Goal: Task Accomplishment & Management: Use online tool/utility

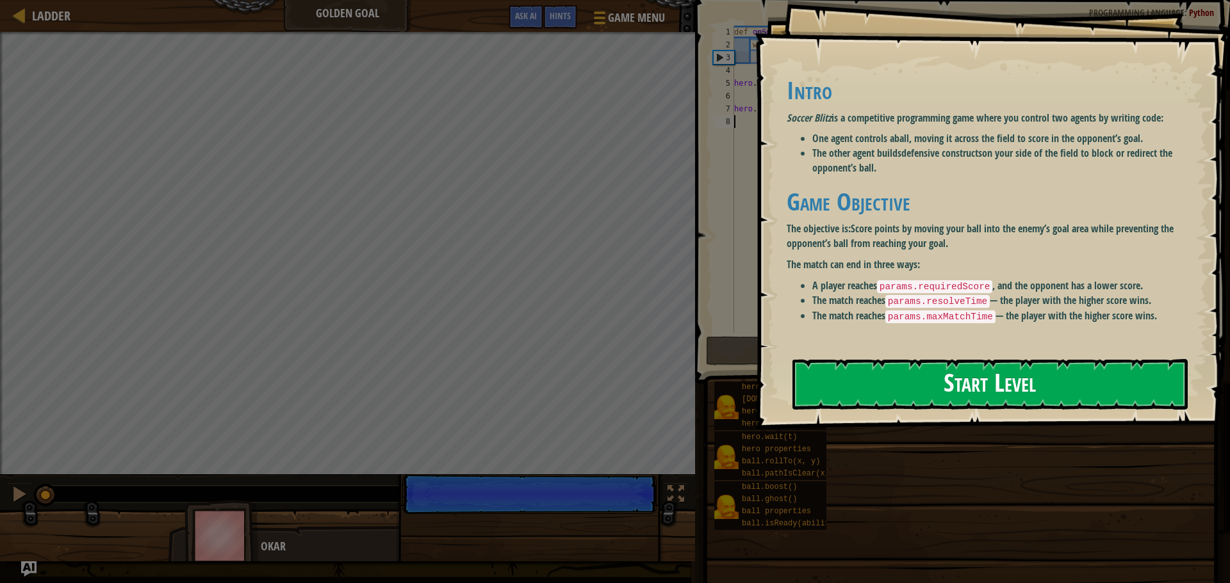
click at [889, 395] on button "Start Level" at bounding box center [989, 384] width 395 height 51
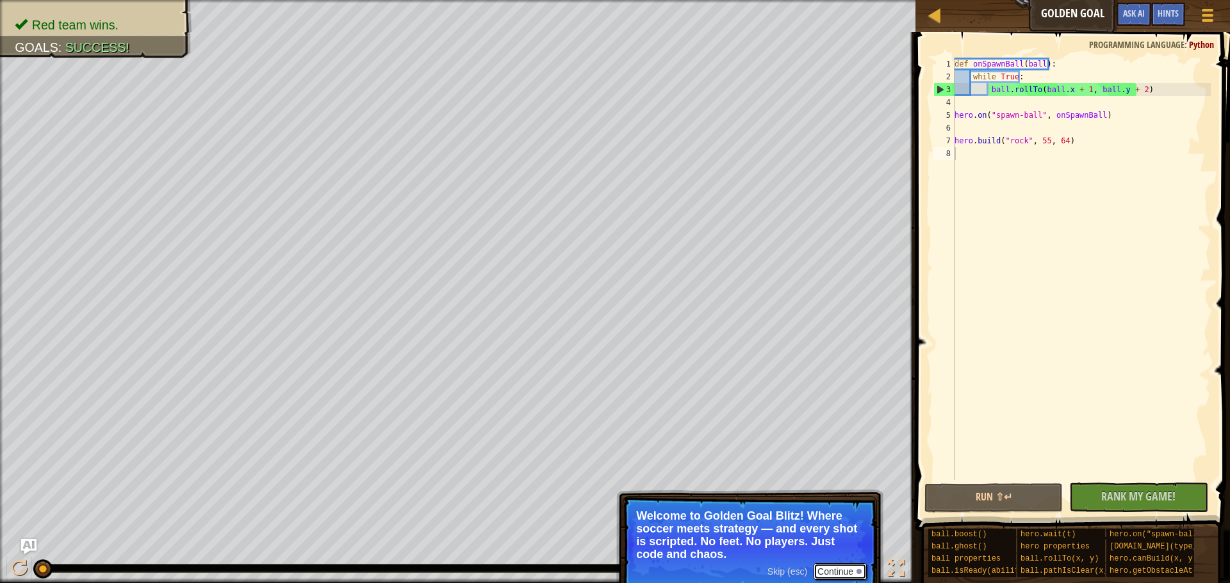
click at [839, 572] on button "Continue" at bounding box center [839, 572] width 53 height 17
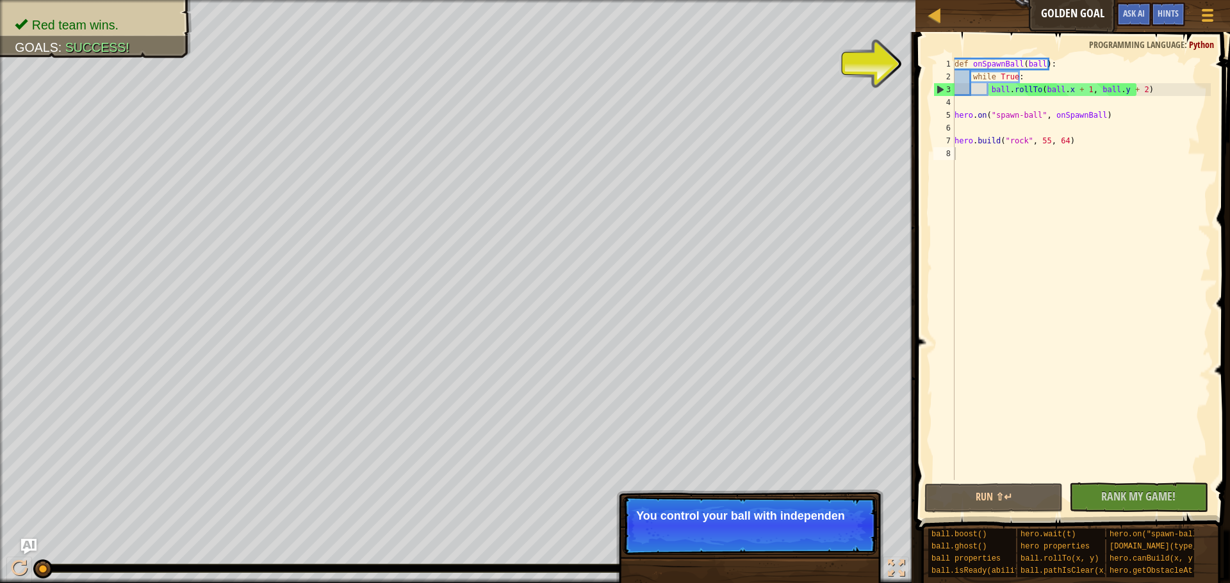
click at [806, 549] on p "Skip (esc) Continue You control your ball with independen" at bounding box center [749, 525] width 254 height 59
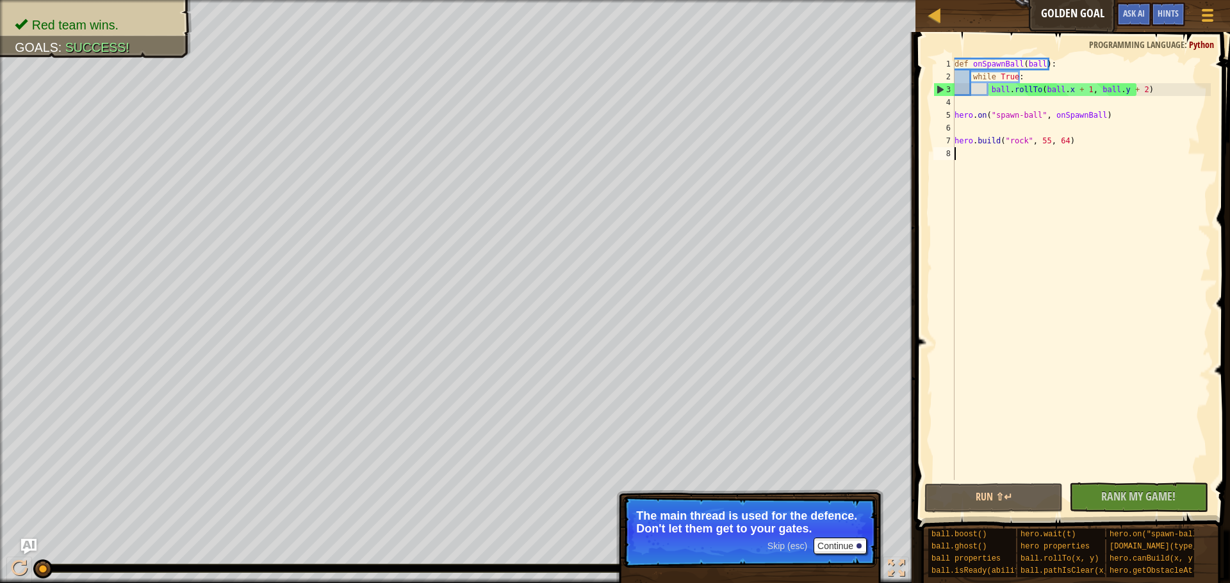
click at [982, 350] on div "def onSpawnBall ( ball ) : while True : ball . rollTo ( ball . x + 1 , ball . y…" at bounding box center [1081, 282] width 259 height 448
drag, startPoint x: 838, startPoint y: 535, endPoint x: 838, endPoint y: 546, distance: 10.9
click at [838, 538] on p "Skip (esc) Continue The main thread is used for the defence. Don't let them get…" at bounding box center [749, 532] width 254 height 72
click at [838, 546] on button "Continue" at bounding box center [839, 546] width 53 height 17
click at [838, 552] on button "Continue" at bounding box center [839, 546] width 53 height 17
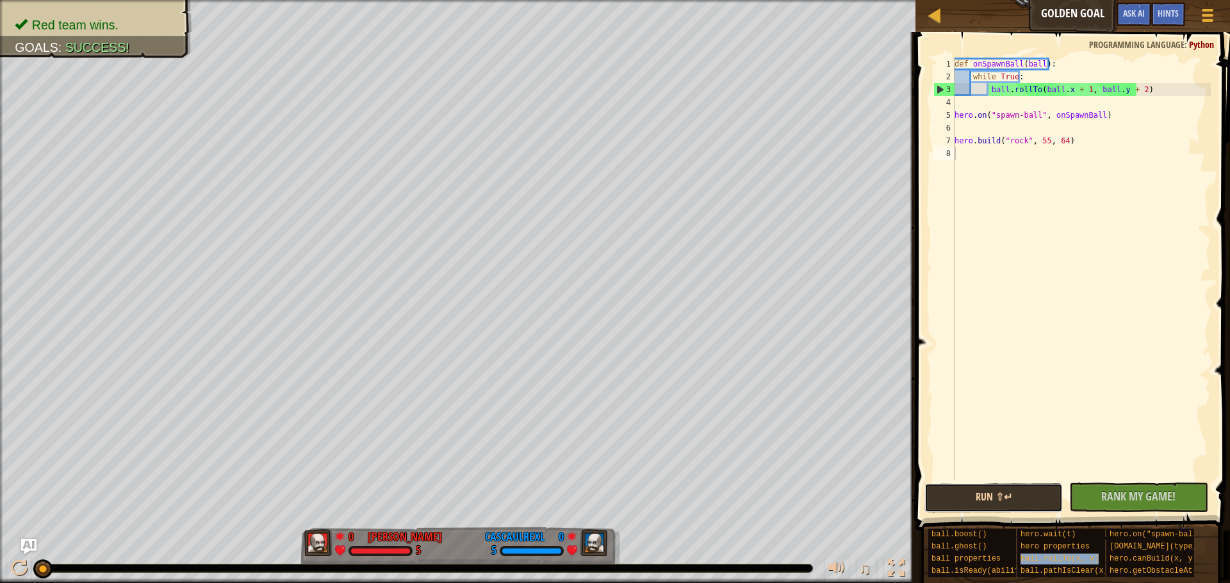
click at [1040, 487] on button "Run ⇧↵" at bounding box center [993, 498] width 138 height 29
drag, startPoint x: 1106, startPoint y: 415, endPoint x: 1099, endPoint y: 412, distance: 7.5
click at [1103, 413] on div "def onSpawnBall ( ball ) : while True : ball . rollTo ( ball . x + 1 , ball . y…" at bounding box center [1081, 282] width 259 height 448
click at [1080, 92] on div "def onSpawnBall ( ball ) : while True : ball . rollTo ( ball . x + 1 , ball . y…" at bounding box center [1081, 282] width 259 height 448
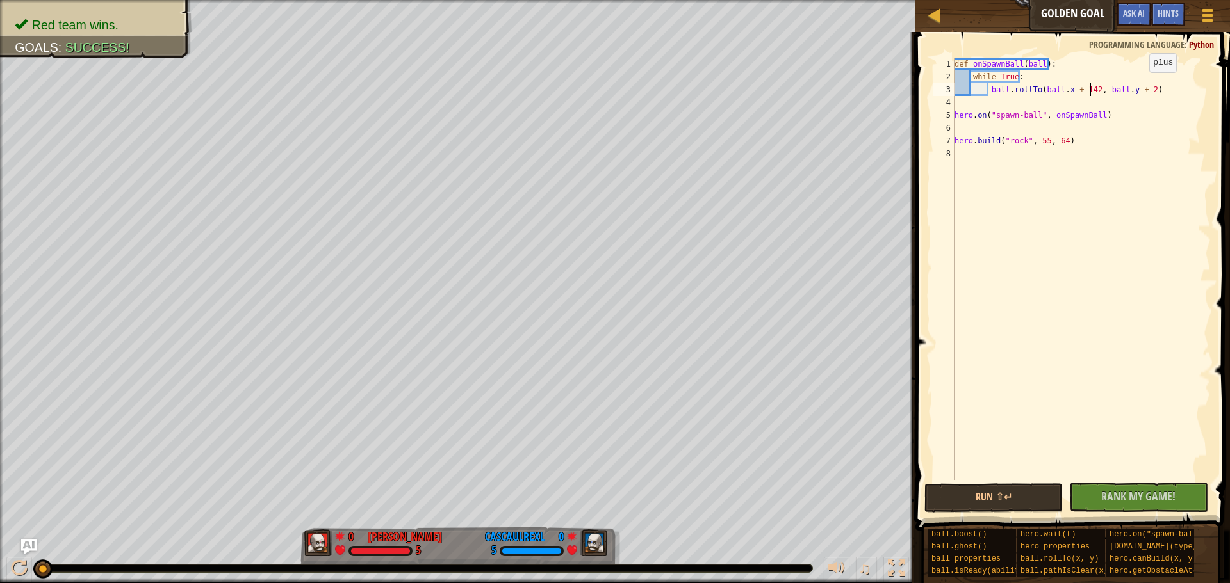
click at [1138, 85] on div "def onSpawnBall ( ball ) : while True : ball . rollTo ( ball . x + 142 , ball .…" at bounding box center [1081, 282] width 259 height 448
drag, startPoint x: 1022, startPoint y: 486, endPoint x: 1018, endPoint y: 499, distance: 13.6
click at [1018, 498] on button "Run ⇧↵" at bounding box center [993, 498] width 138 height 29
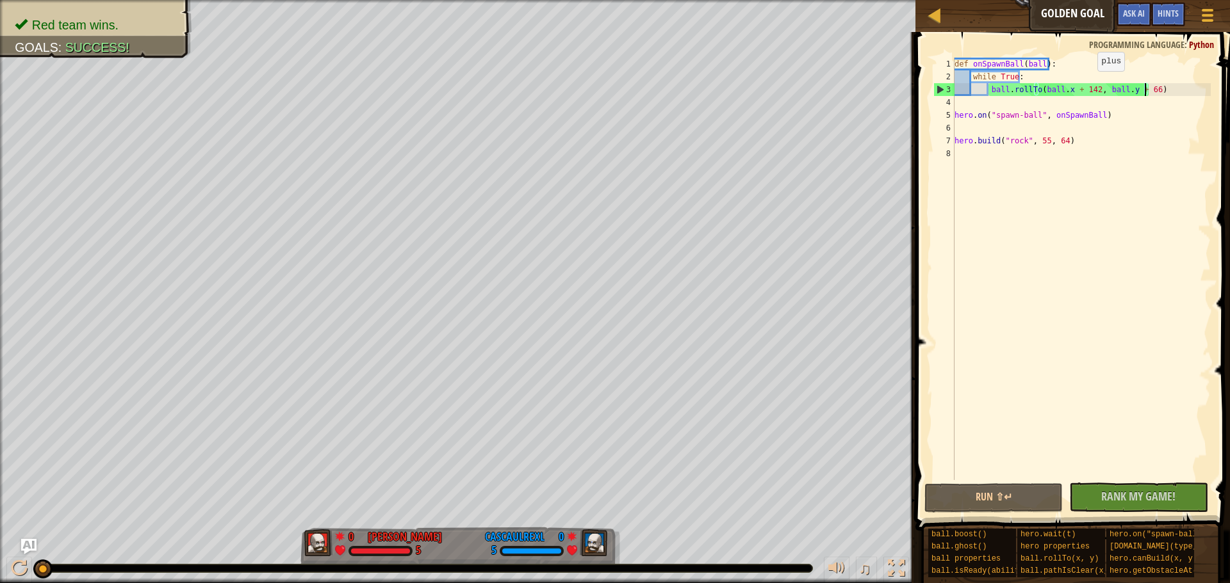
click at [1086, 85] on div "def onSpawnBall ( ball ) : while True : ball . rollTo ( ball . x + 142 , ball .…" at bounding box center [1081, 282] width 259 height 448
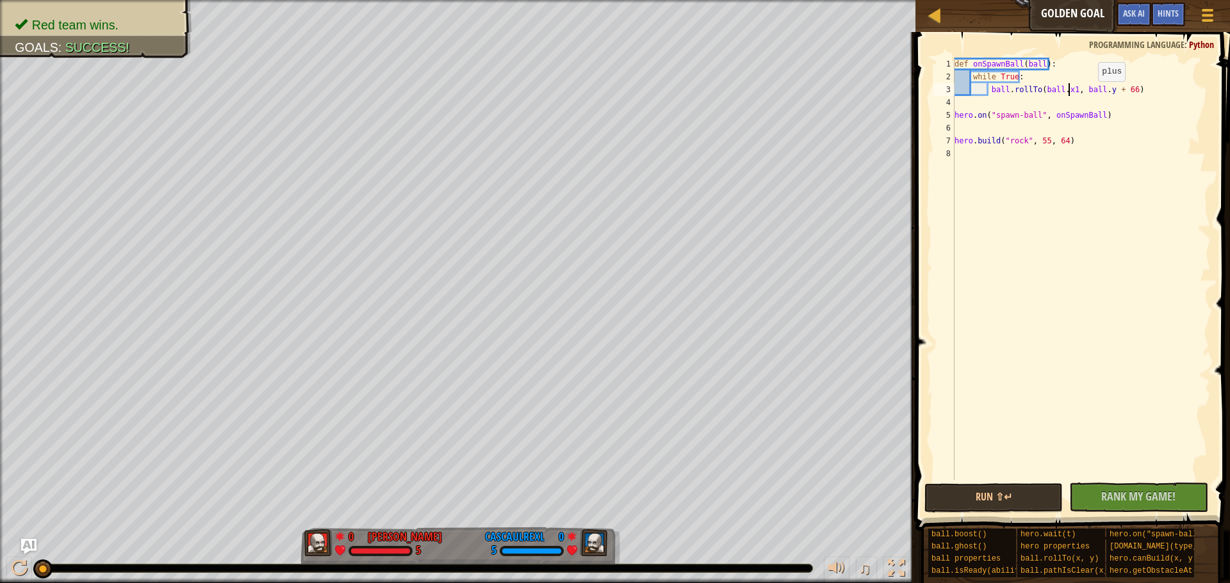
scroll to position [6, 10]
drag, startPoint x: 1107, startPoint y: 81, endPoint x: 1116, endPoint y: 88, distance: 11.0
click at [1109, 82] on div "def onSpawnBall ( ball ) : while True : ball . rollTo ( ball . x142 , ball . y …" at bounding box center [1081, 282] width 259 height 448
click at [1117, 88] on div "def onSpawnBall ( ball ) : while True : ball . rollTo ( ball . x142 , ball . y …" at bounding box center [1081, 282] width 259 height 448
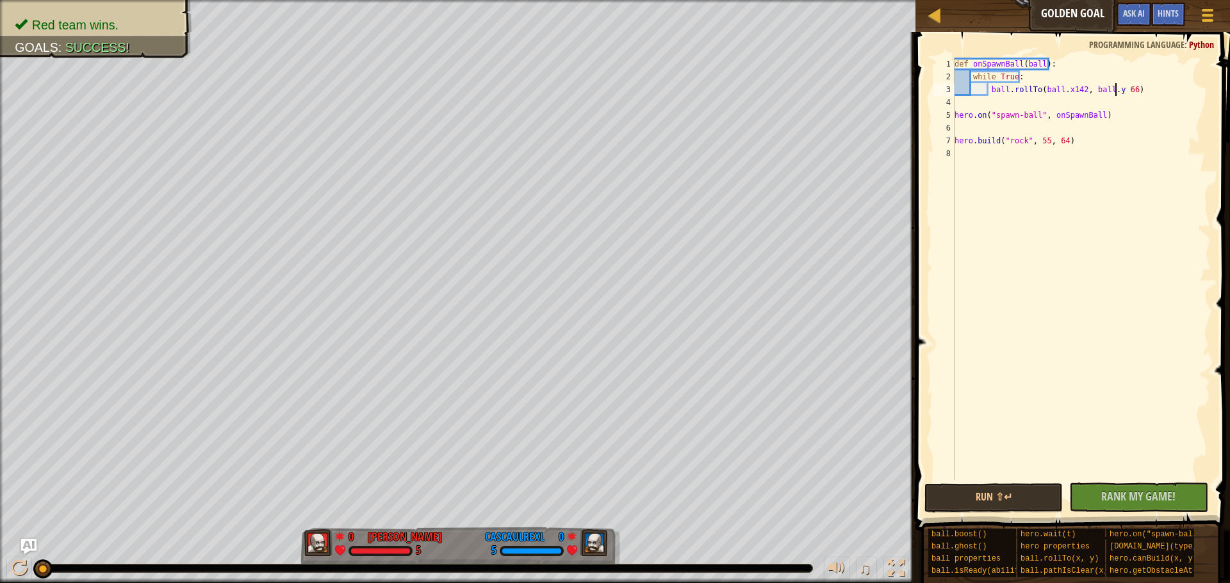
type textarea "ball.rollTo(ball.x142, ball.y66)"
drag, startPoint x: 1112, startPoint y: 339, endPoint x: 1112, endPoint y: 393, distance: 53.8
click at [1113, 395] on div "def onSpawnBall ( ball ) : while True : ball . rollTo ( ball . x142 , ball . y6…" at bounding box center [1081, 282] width 259 height 448
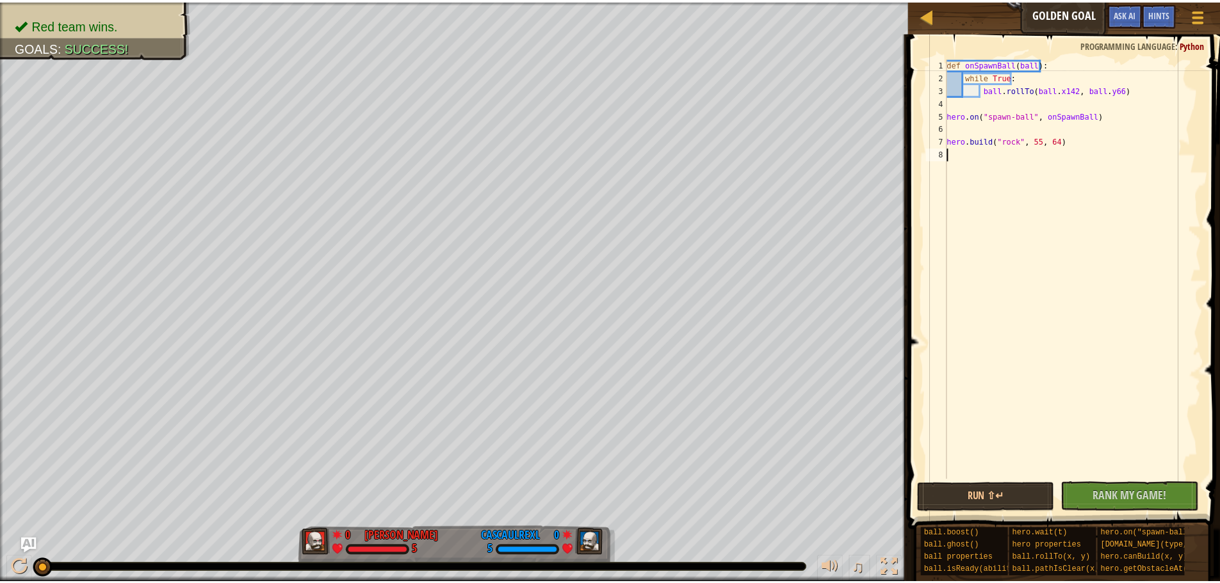
scroll to position [6, 0]
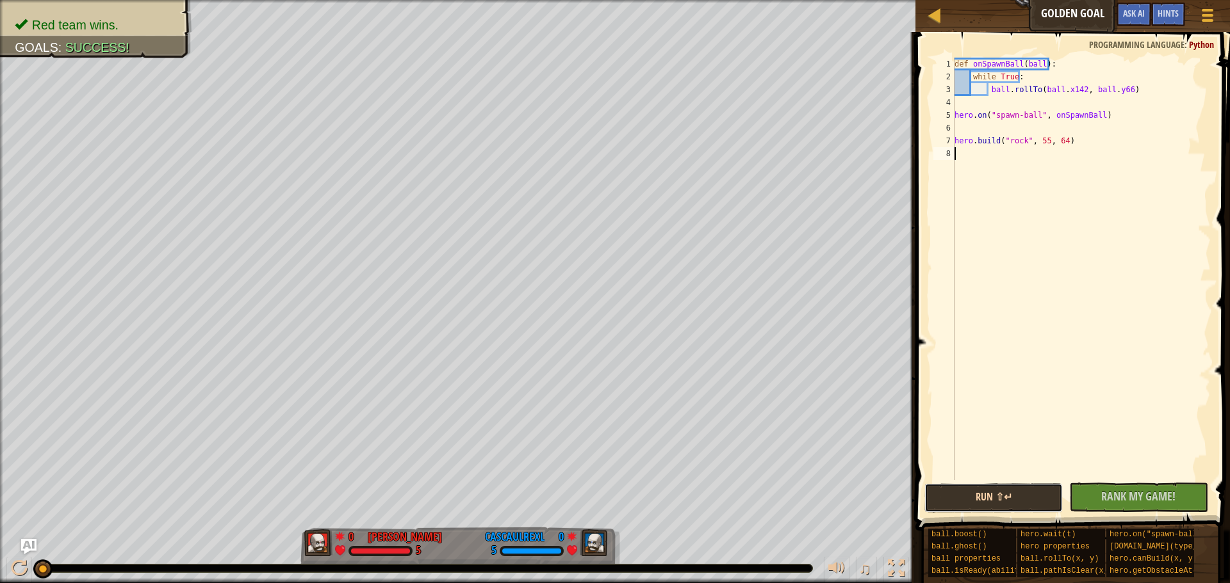
click at [1034, 487] on button "Run ⇧↵" at bounding box center [993, 498] width 138 height 29
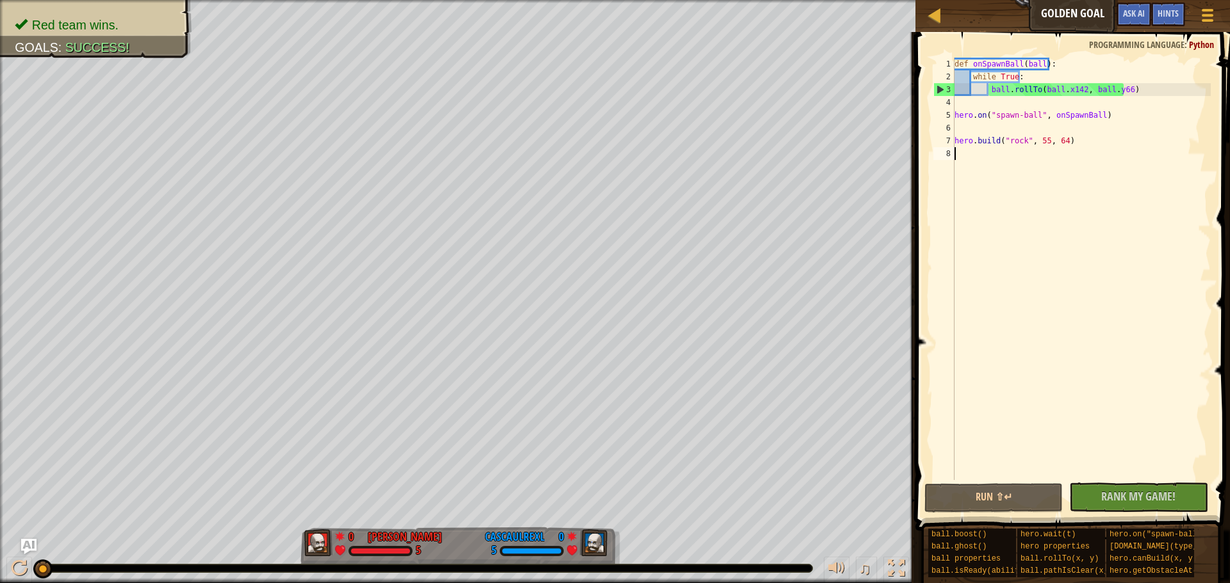
click at [1081, 321] on div "def onSpawnBall ( ball ) : while True : ball . rollTo ( ball . x142 , ball . y6…" at bounding box center [1081, 282] width 259 height 448
click at [1081, 327] on div "def onSpawnBall ( ball ) : while True : ball . rollTo ( ball . x142 , ball . y6…" at bounding box center [1081, 282] width 259 height 448
click at [1064, 90] on div "def onSpawnBall ( ball ) : while True : ball . rollTo ( ball . x142 , ball . y6…" at bounding box center [1081, 282] width 259 height 448
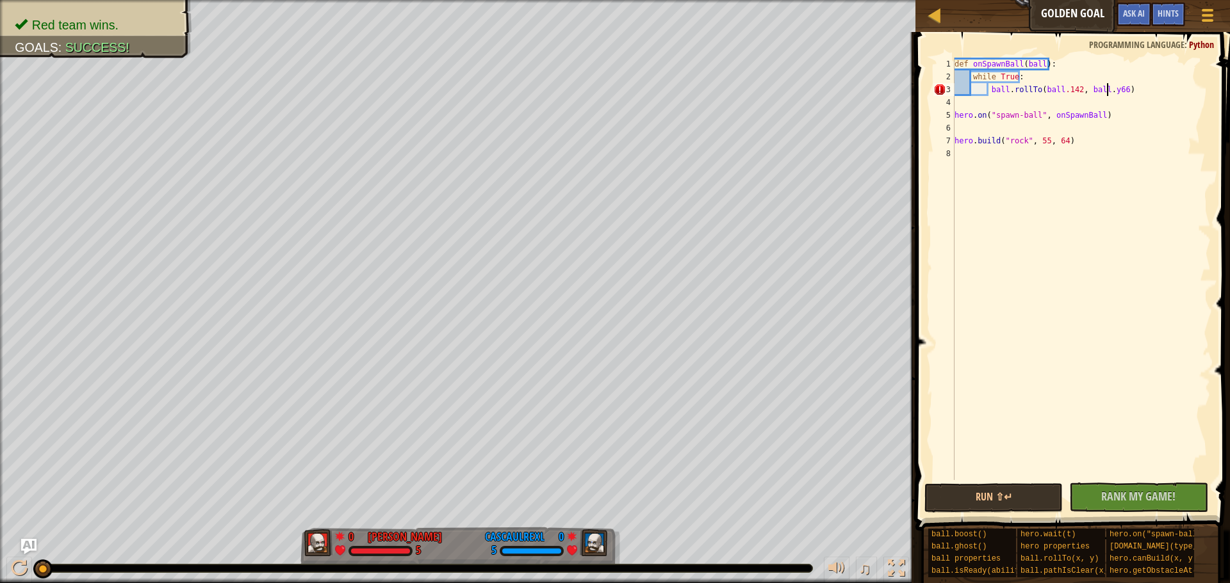
type textarea "ball.rollTo(ball.142, ball.66)"
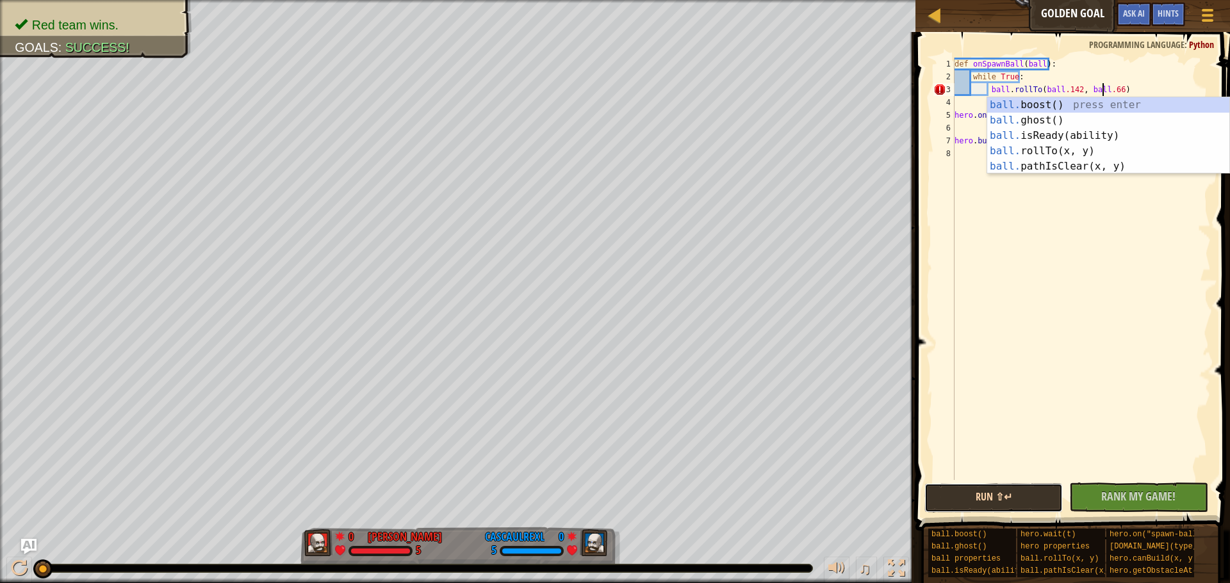
click at [979, 492] on button "Run ⇧↵" at bounding box center [993, 498] width 138 height 29
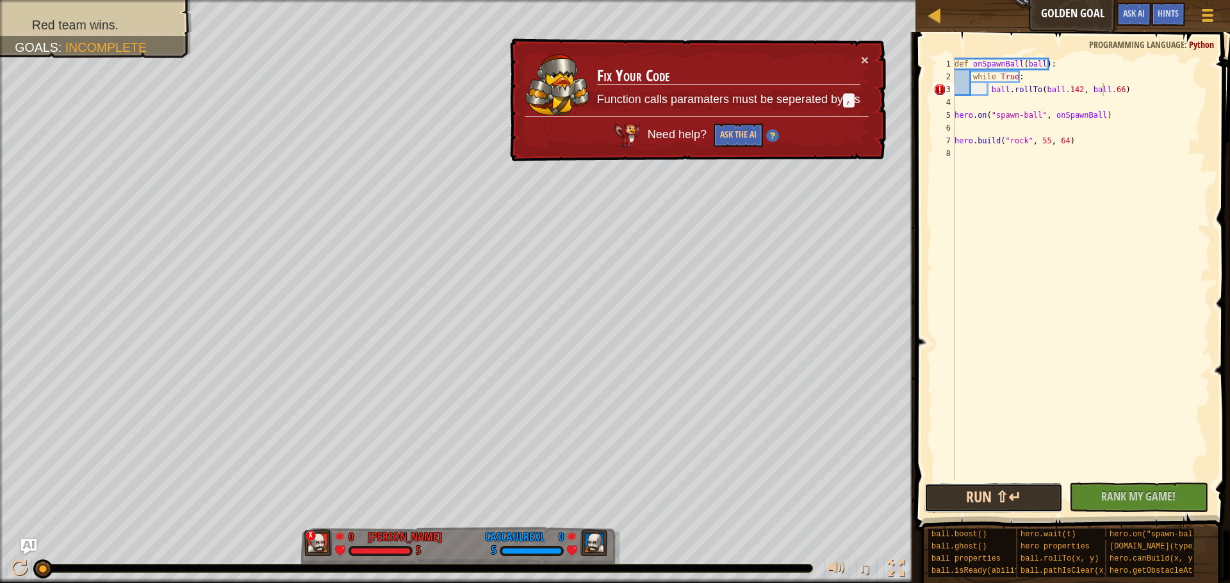
click at [968, 495] on button "Run ⇧↵" at bounding box center [993, 498] width 138 height 29
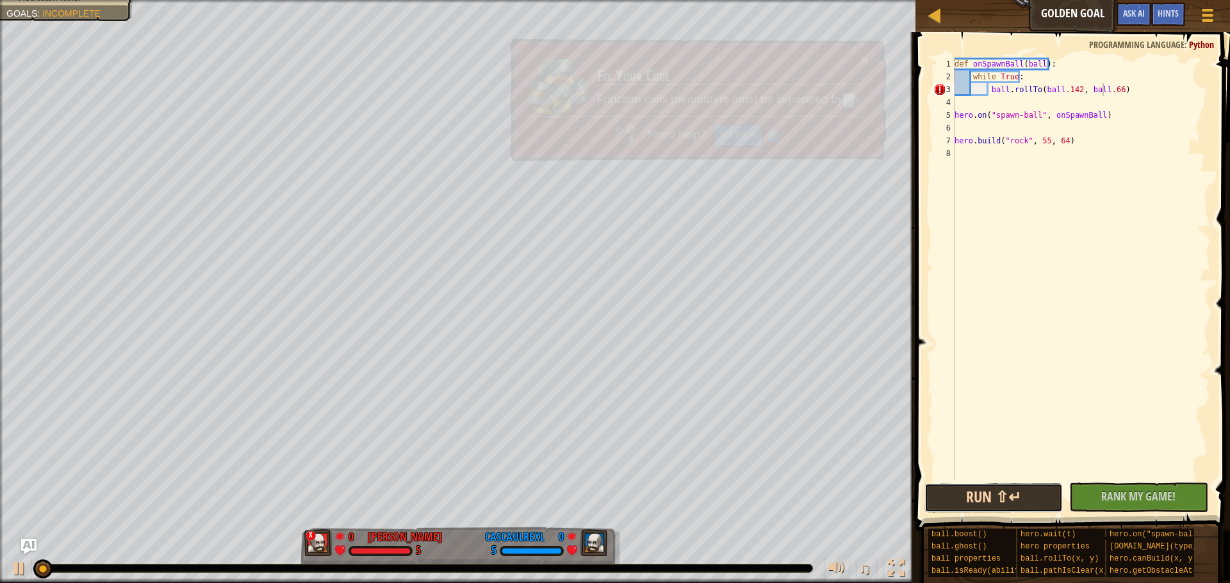
click at [967, 495] on button "Run ⇧↵" at bounding box center [993, 498] width 138 height 29
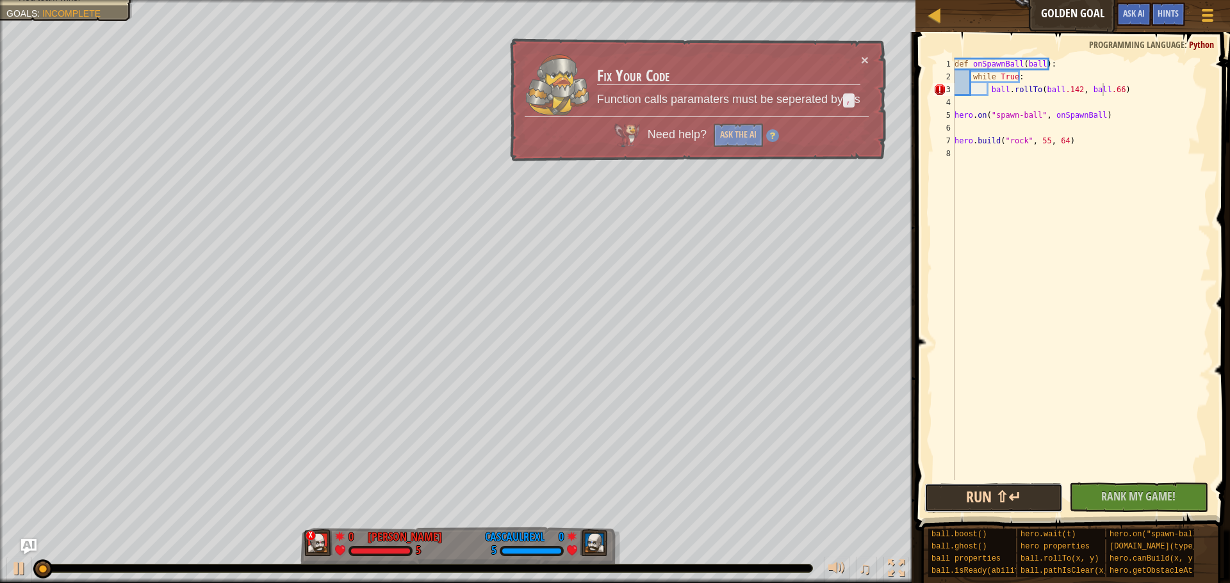
click at [967, 495] on button "Run ⇧↵" at bounding box center [993, 498] width 138 height 29
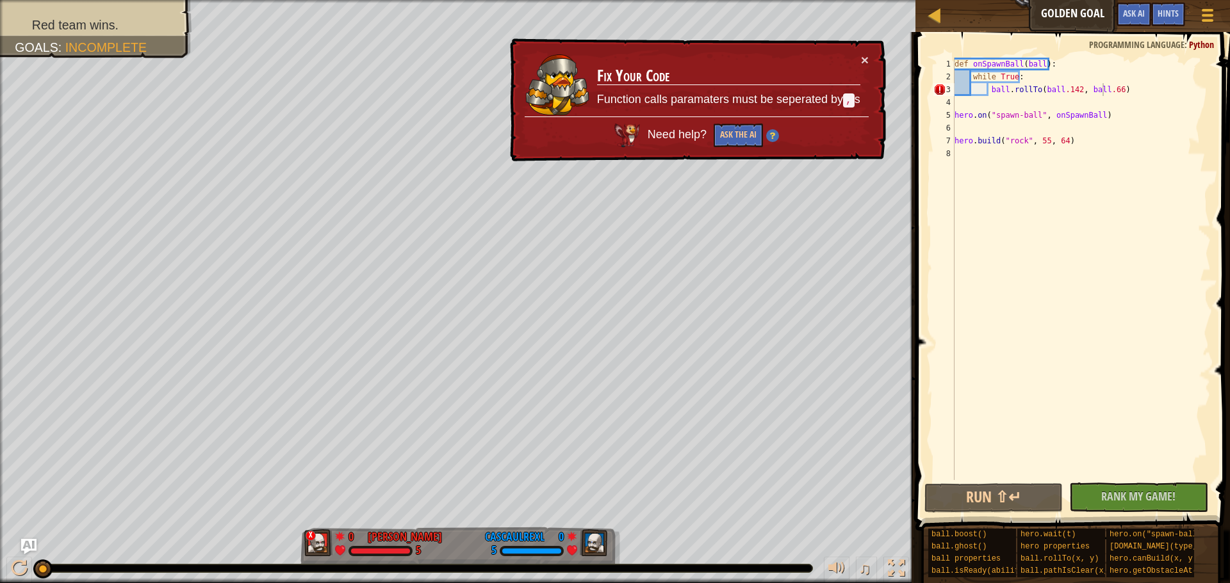
drag, startPoint x: 692, startPoint y: 131, endPoint x: 720, endPoint y: 160, distance: 41.2
click at [692, 131] on span "Need help?" at bounding box center [678, 134] width 62 height 13
click at [745, 133] on button "Ask the AI" at bounding box center [739, 134] width 50 height 24
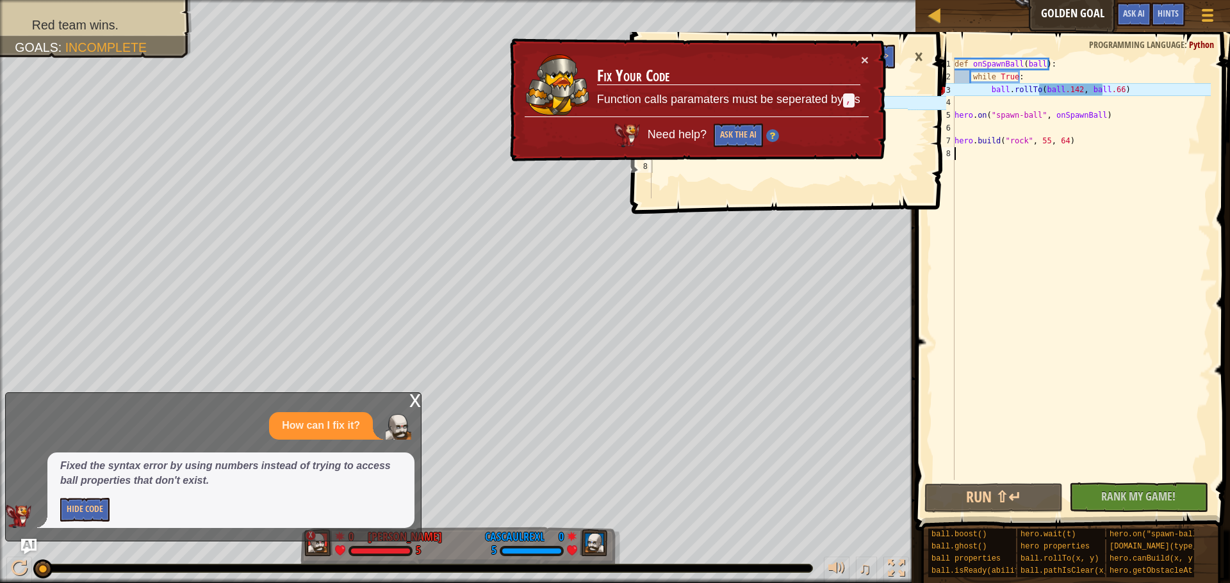
drag, startPoint x: 1091, startPoint y: 215, endPoint x: 1131, endPoint y: 210, distance: 40.7
click at [1128, 210] on div "def onSpawnBall ( ball ) : while True : ball . rollTo ( ball .142 , ball .66 ) …" at bounding box center [1081, 282] width 259 height 448
drag, startPoint x: 1131, startPoint y: 210, endPoint x: 1106, endPoint y: 242, distance: 40.6
click at [1106, 242] on div "def onSpawnBall ( ball ) : while True : ball . rollTo ( ball .142 , ball .66 ) …" at bounding box center [1081, 282] width 259 height 448
click at [1163, 487] on button "No New Code to Rank Rank My Game! Submitting... Submitted for Ranking Failed to…" at bounding box center [1138, 497] width 138 height 29
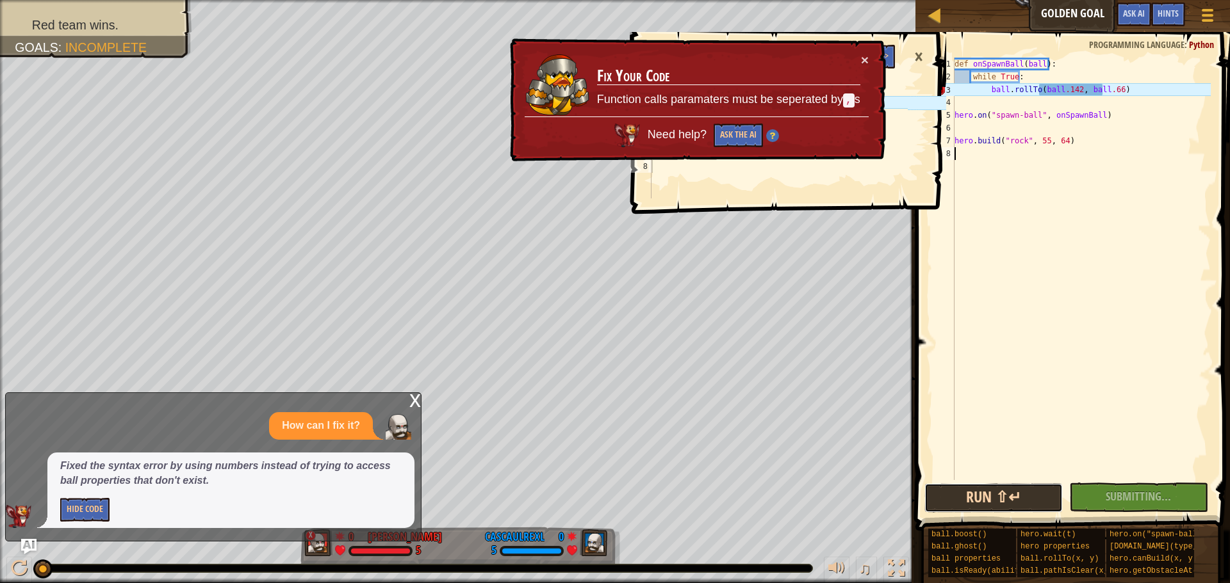
drag, startPoint x: 1041, startPoint y: 511, endPoint x: 1033, endPoint y: 493, distance: 19.5
click at [1036, 508] on button "Run ⇧↵" at bounding box center [993, 498] width 138 height 29
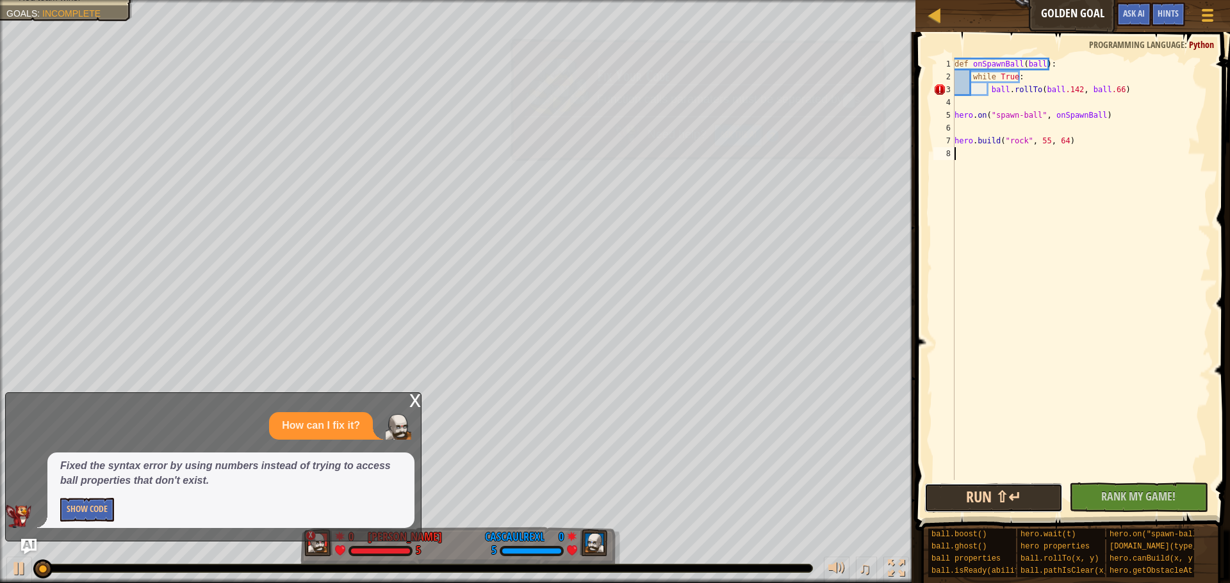
click at [1032, 492] on button "Run ⇧↵" at bounding box center [993, 498] width 138 height 29
drag, startPoint x: 1028, startPoint y: 491, endPoint x: 912, endPoint y: 503, distance: 116.6
click at [1001, 492] on button "Running" at bounding box center [993, 498] width 138 height 29
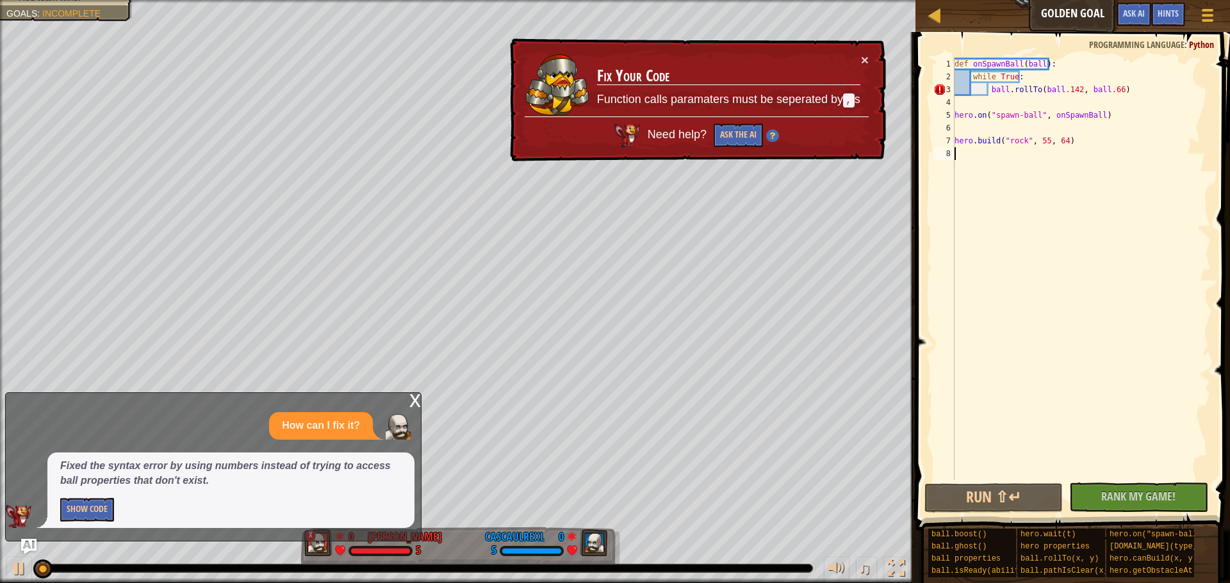
drag, startPoint x: 1043, startPoint y: 474, endPoint x: 1022, endPoint y: 459, distance: 25.8
click at [1043, 475] on div "def onSpawnBall ( ball ) : while True : ball . rollTo ( ball .142 , ball .66 ) …" at bounding box center [1081, 282] width 259 height 448
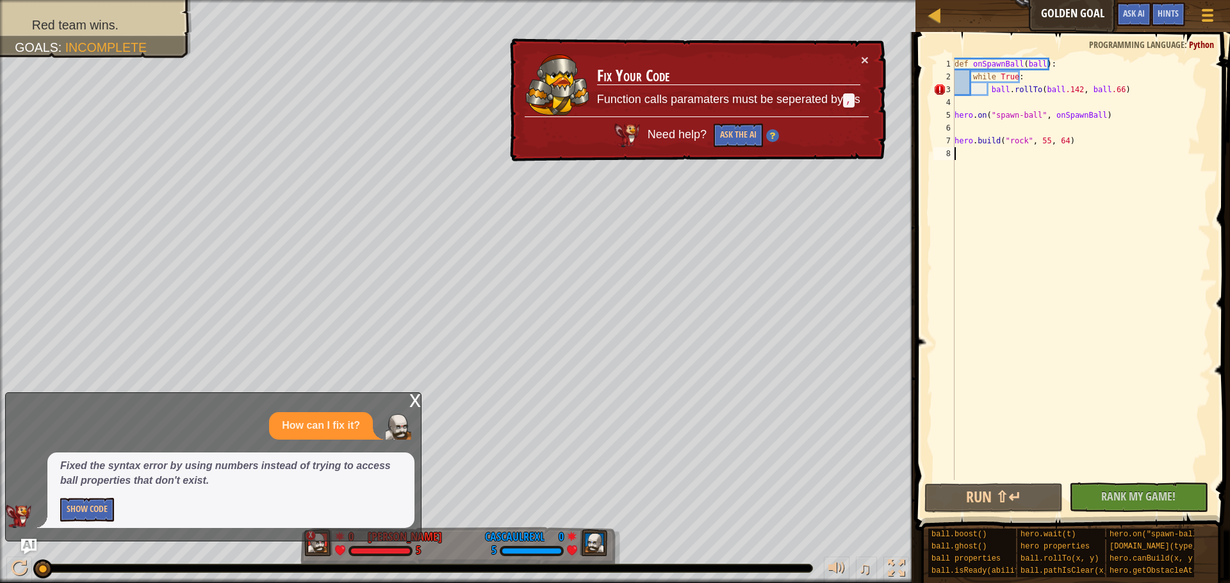
drag, startPoint x: 1059, startPoint y: 15, endPoint x: 998, endPoint y: 22, distance: 60.6
click at [1046, 17] on div "Ladder Golden Goal Game Menu Done Hints Ask AI" at bounding box center [1072, 16] width 314 height 32
click at [943, 24] on link "Ladder" at bounding box center [944, 15] width 6 height 17
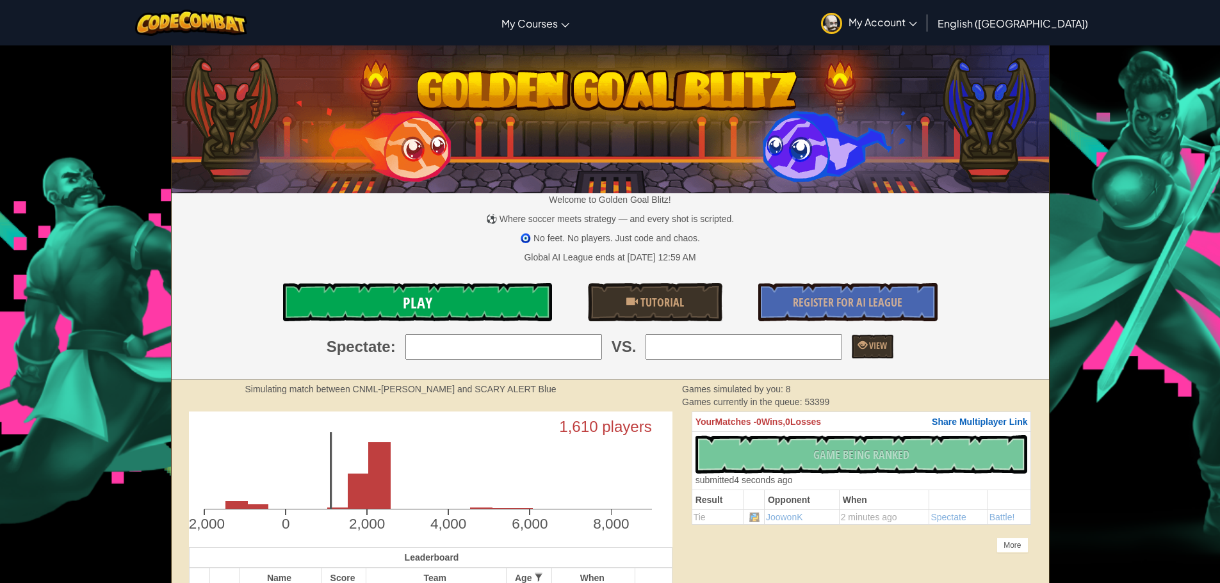
click at [489, 297] on link "Play" at bounding box center [417, 302] width 269 height 38
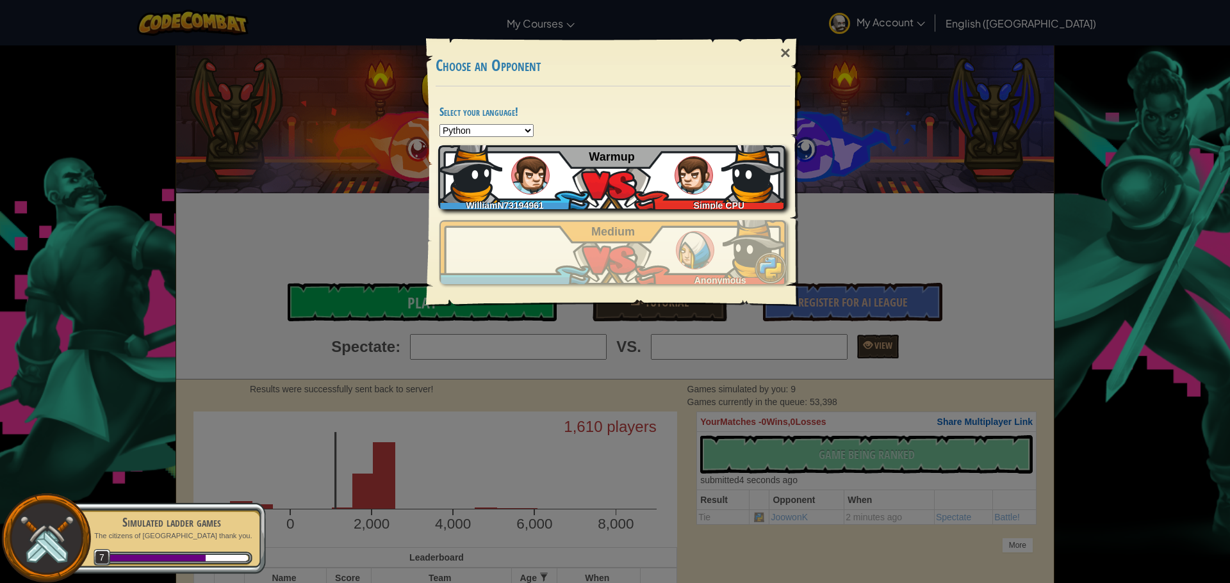
click at [624, 192] on div "WilliamN73194961 Simple CPU Warmup" at bounding box center [611, 177] width 347 height 64
